Goal: Task Accomplishment & Management: Use online tool/utility

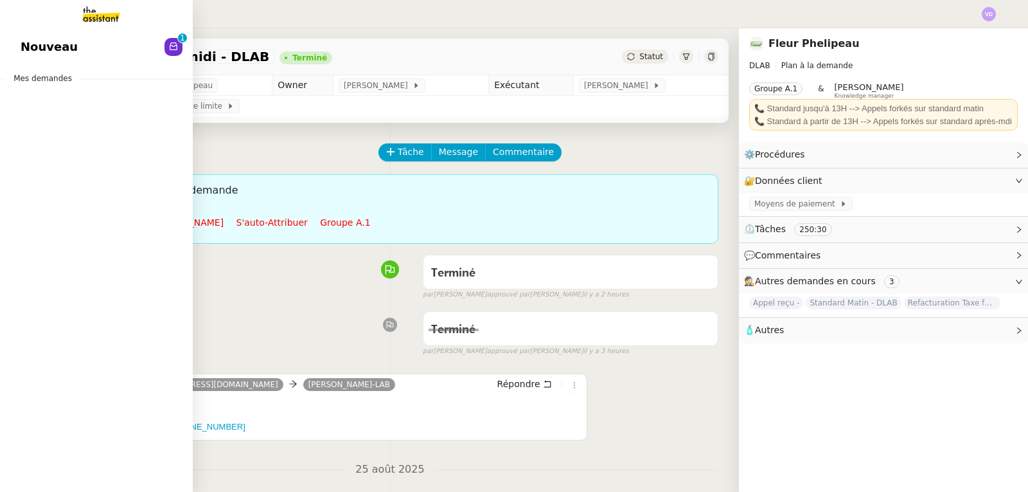
click at [46, 43] on span "Nouveau" at bounding box center [49, 46] width 57 height 19
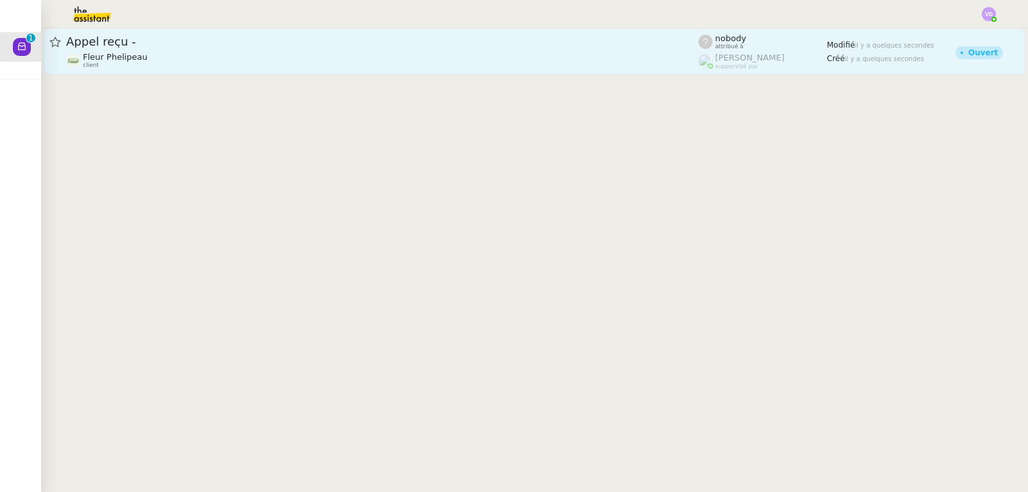
click at [284, 58] on div "Fleur Phelipeau client" at bounding box center [382, 60] width 632 height 17
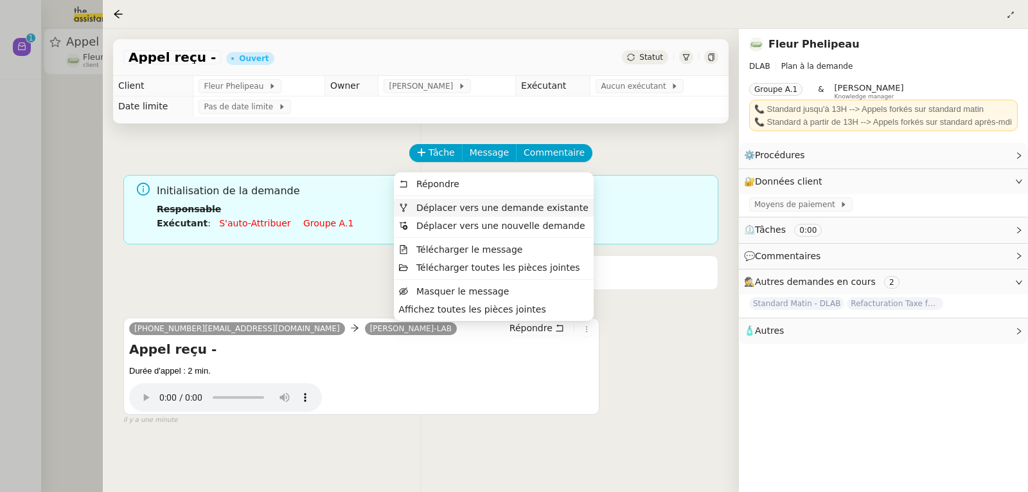
click at [565, 206] on span "Déplacer vers une demande existante" at bounding box center [502, 207] width 172 height 10
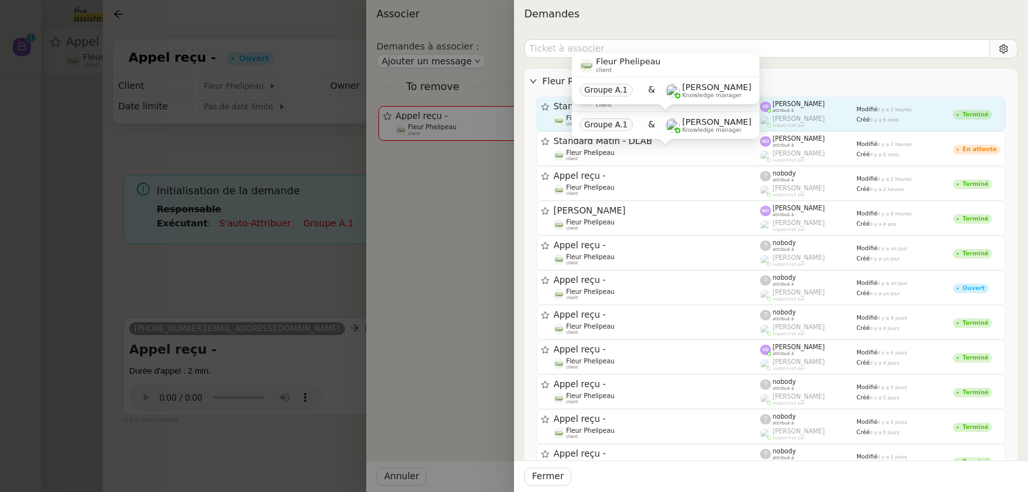
click at [571, 114] on span "Fleur Phelipeau" at bounding box center [590, 117] width 48 height 7
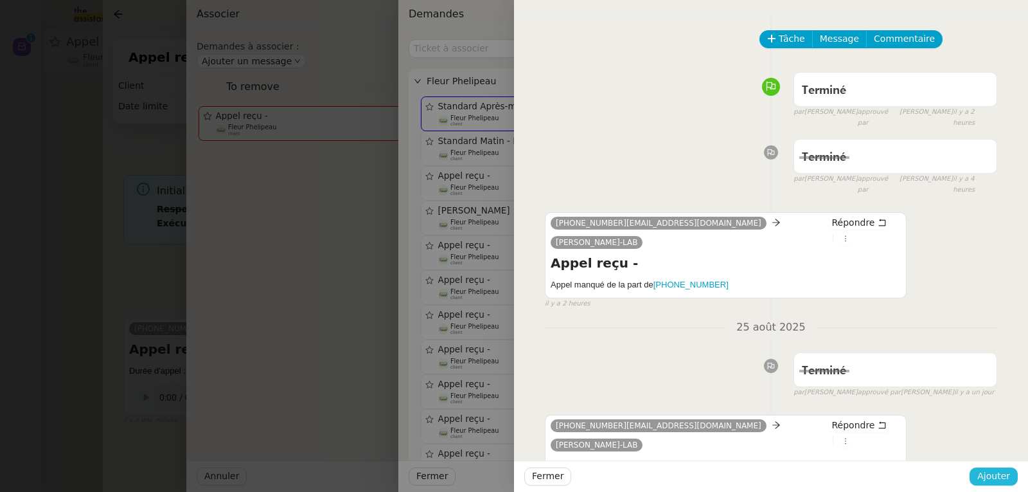
click at [1007, 474] on span "Ajouter" at bounding box center [993, 475] width 33 height 15
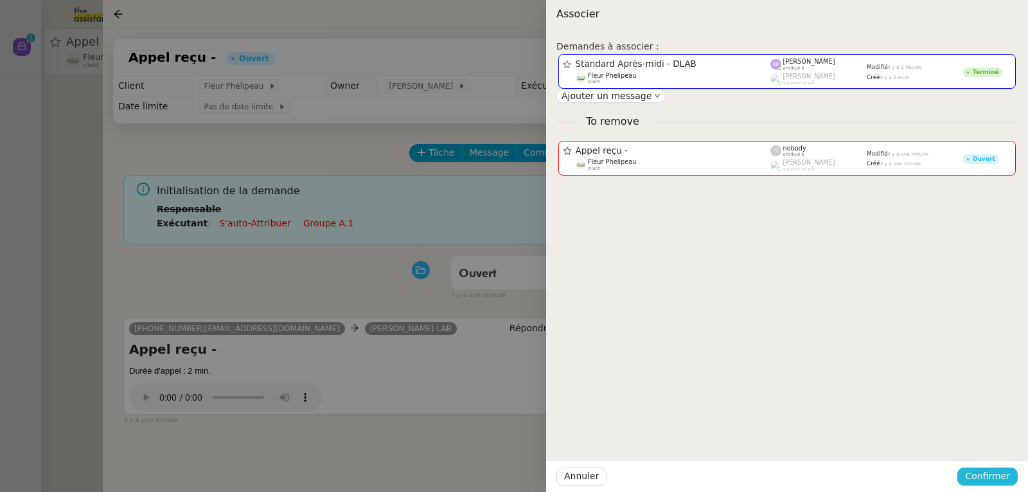
click at [976, 467] on button "Confirmer" at bounding box center [987, 476] width 60 height 18
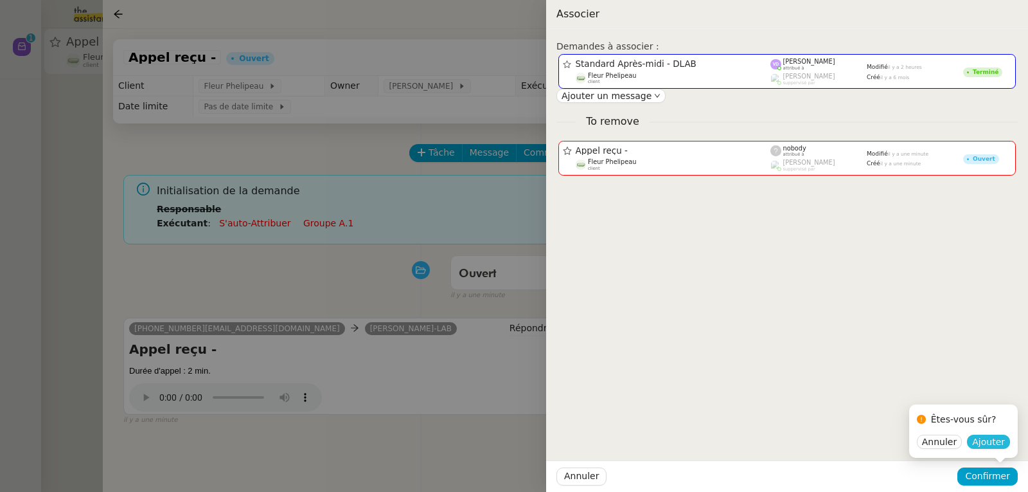
click at [1007, 440] on button "Ajouter" at bounding box center [988, 441] width 43 height 14
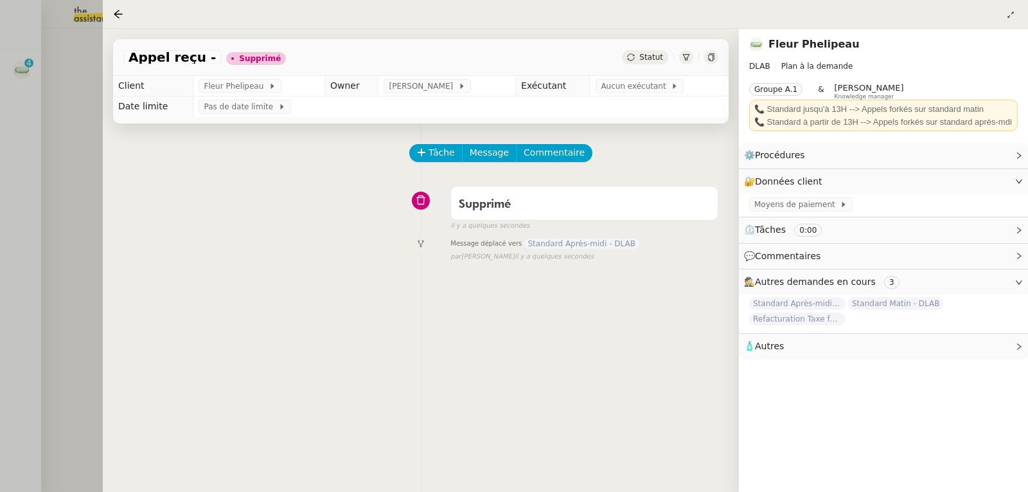
click at [88, 189] on div at bounding box center [514, 246] width 1028 height 492
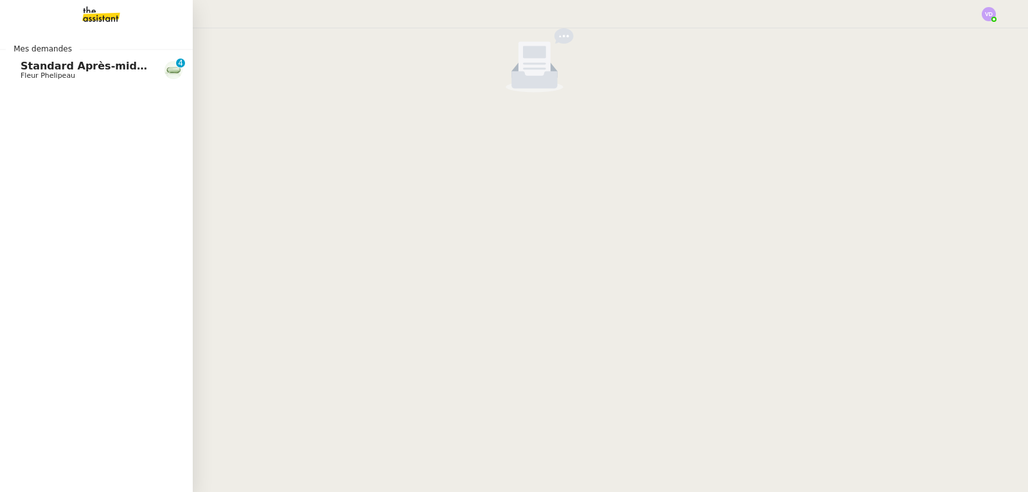
click at [39, 76] on span "Fleur Phelipeau" at bounding box center [48, 75] width 55 height 8
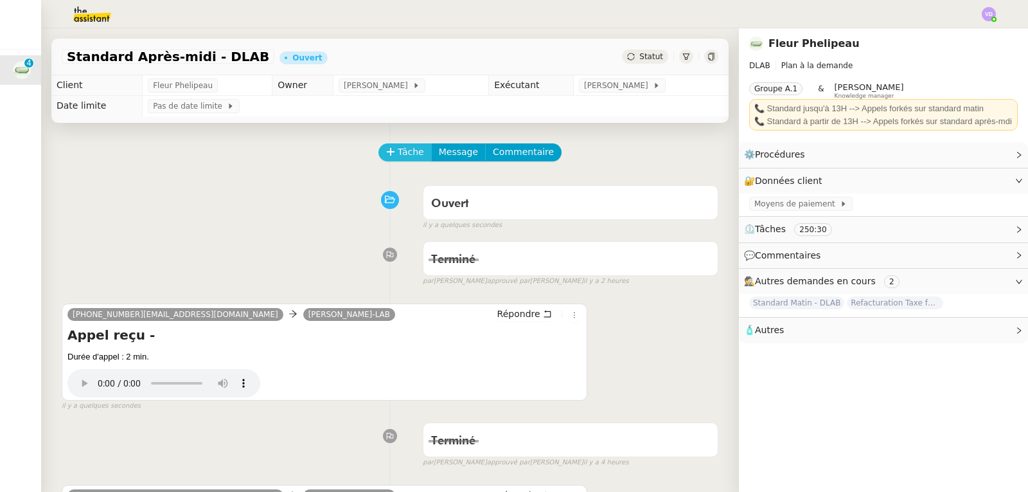
click at [398, 152] on span "Tâche" at bounding box center [411, 152] width 26 height 15
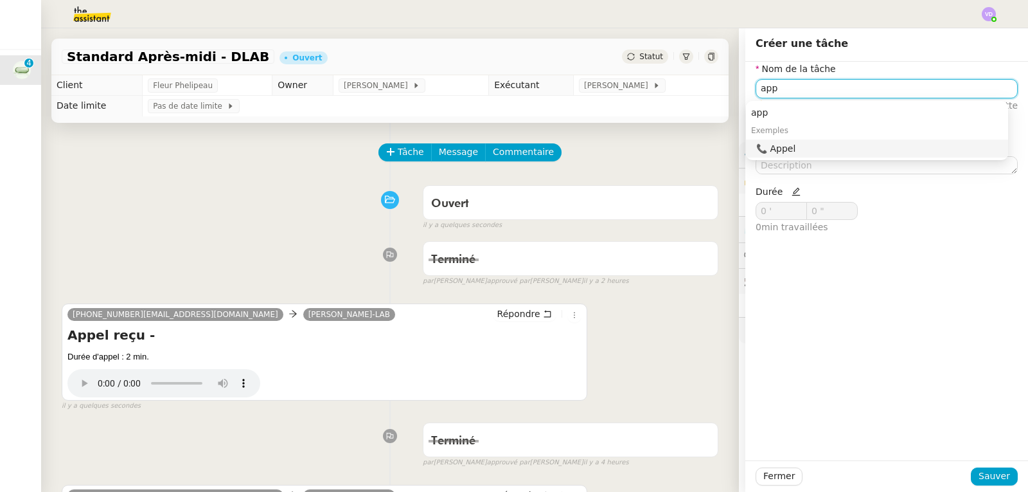
click at [776, 148] on div "📞 Appel" at bounding box center [879, 149] width 247 height 12
type input "Appel"
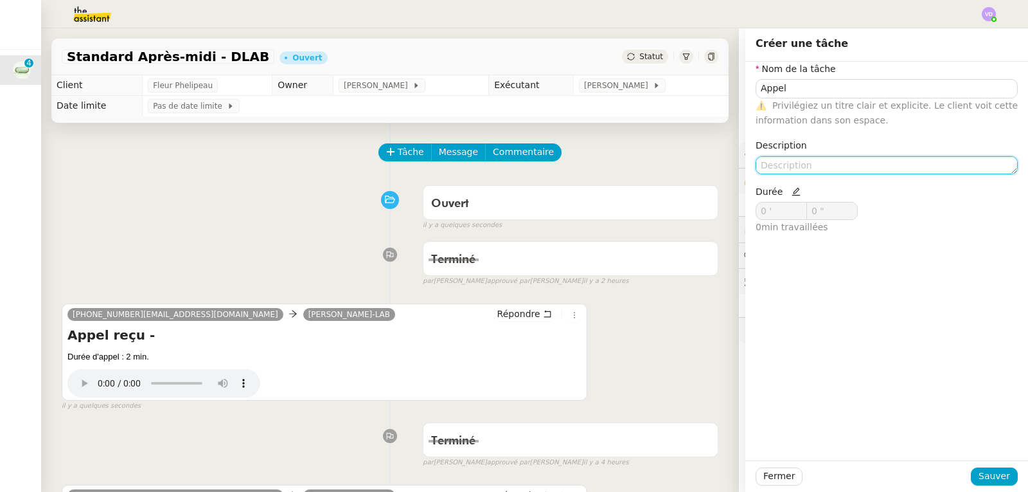
click at [776, 161] on textarea at bounding box center [887, 165] width 262 height 18
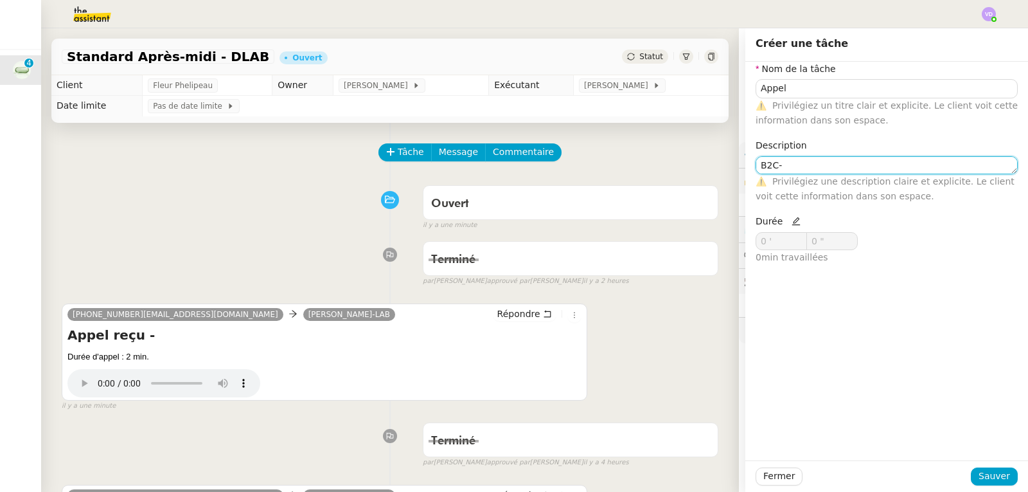
paste textarea "[PERSON_NAME]"
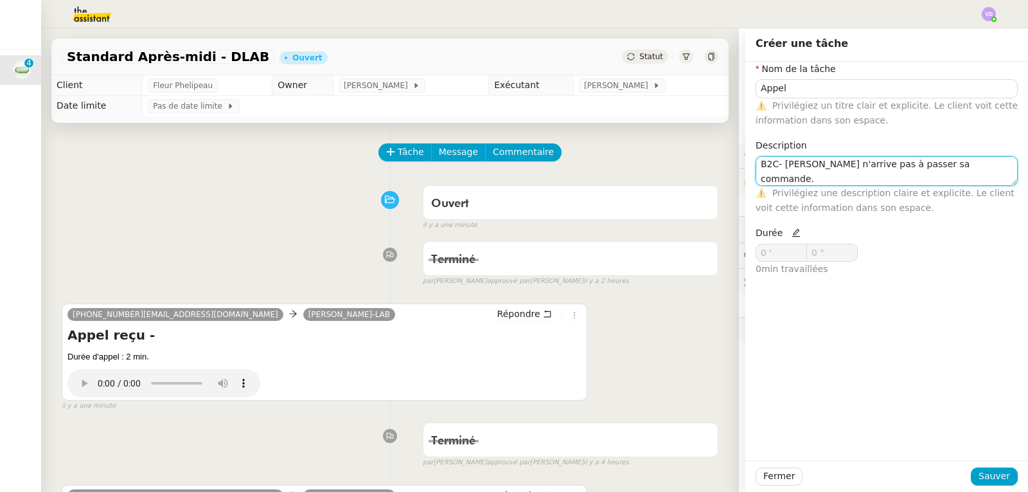
type textarea "B2C- [PERSON_NAME] n'arrive pas à passer sa commande. Information transmise via…"
click at [792, 236] on icon at bounding box center [796, 232] width 9 height 9
drag, startPoint x: 770, startPoint y: 253, endPoint x: 751, endPoint y: 255, distance: 18.7
click at [756, 255] on input "0 '" at bounding box center [781, 252] width 50 height 17
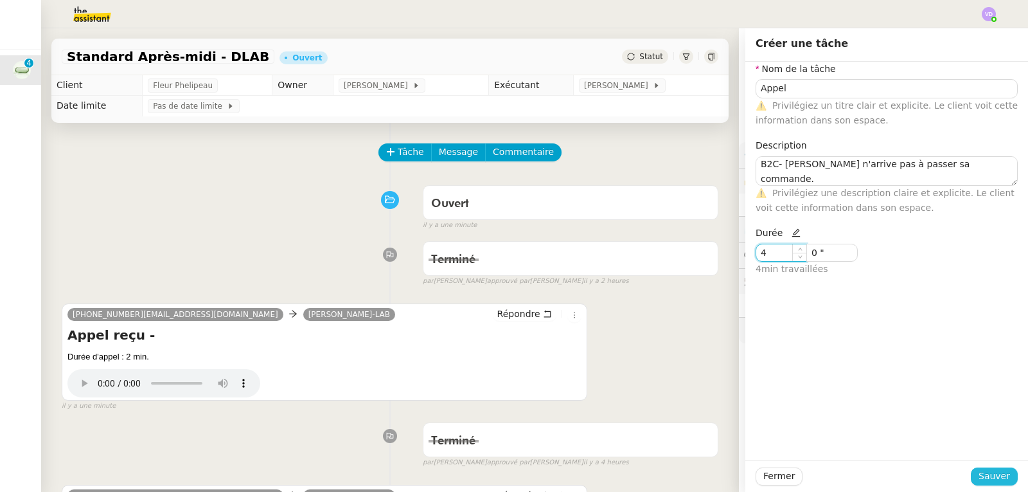
type input "4 '"
click at [979, 470] on span "Sauver" at bounding box center [994, 475] width 31 height 15
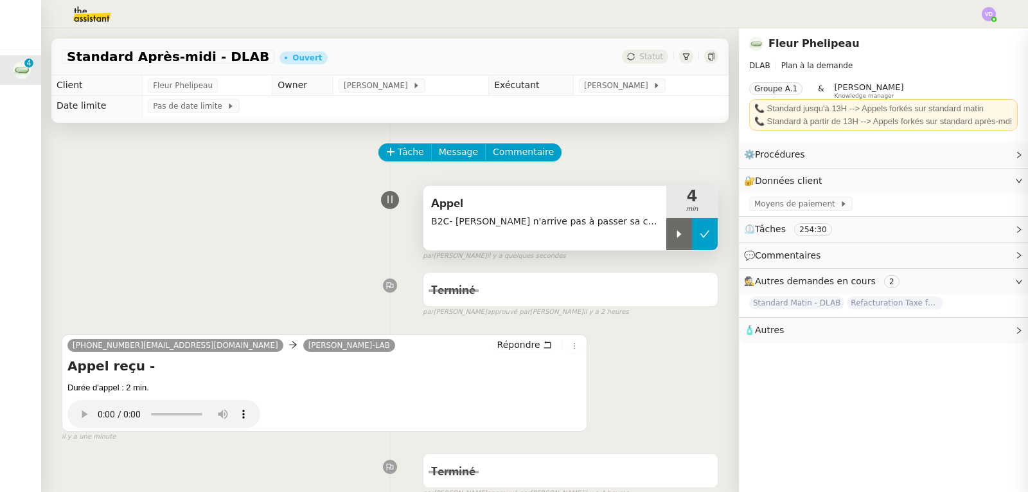
click at [700, 232] on icon at bounding box center [705, 234] width 10 height 10
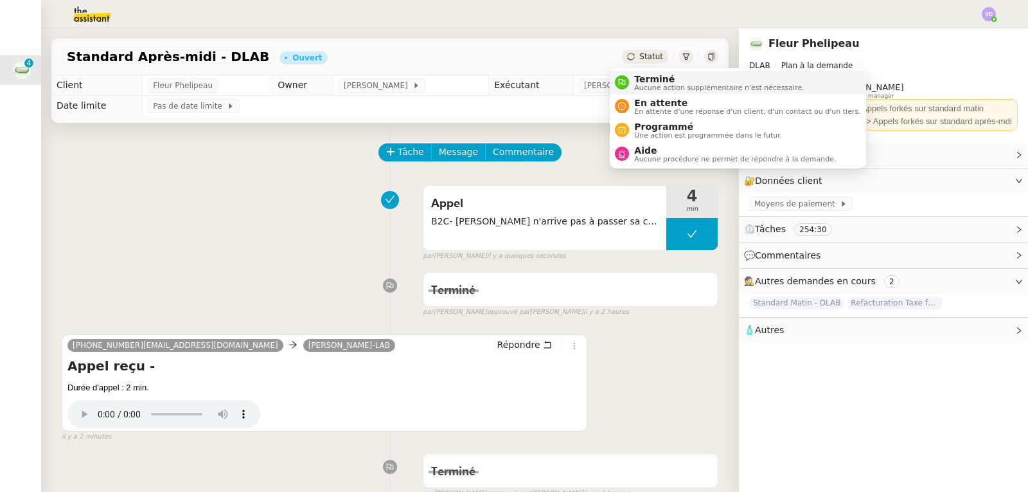
click at [642, 78] on span "Terminé" at bounding box center [719, 79] width 170 height 10
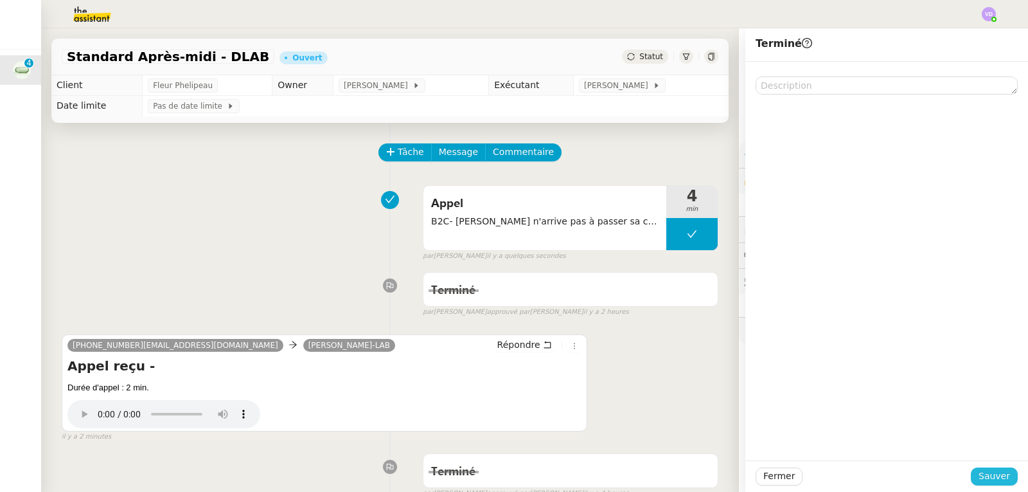
click at [996, 479] on span "Sauver" at bounding box center [994, 475] width 31 height 15
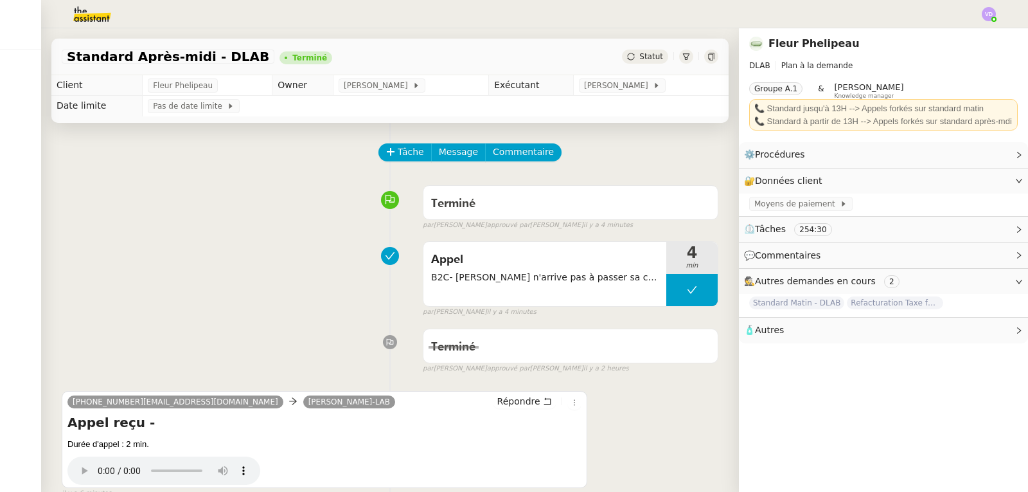
click at [111, 213] on div "Terminé false par [PERSON_NAME] approuvé par [PERSON_NAME] il y a 4 minutes" at bounding box center [390, 204] width 657 height 51
